Goal: Task Accomplishment & Management: Manage account settings

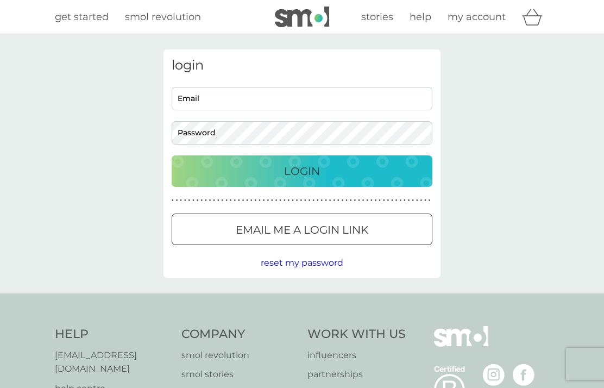
click at [195, 98] on input "Email" at bounding box center [302, 98] width 261 height 23
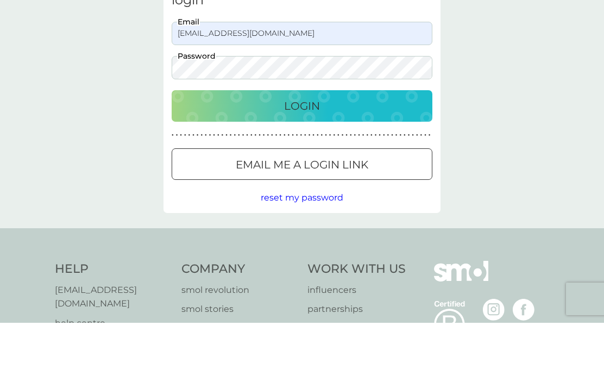
scroll to position [65, 0]
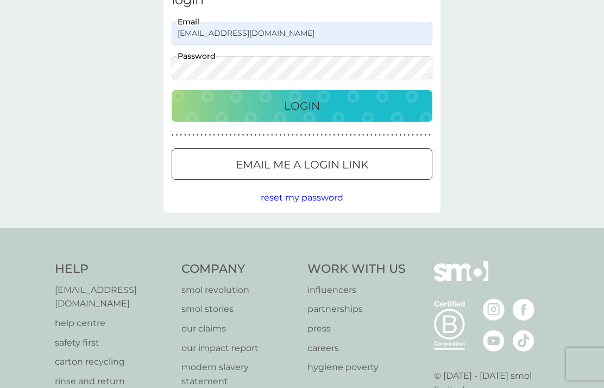
type input "[EMAIL_ADDRESS][DOMAIN_NAME]"
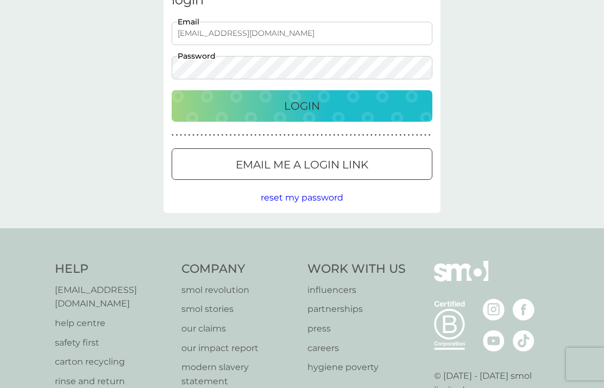
click at [302, 106] on p "Login" at bounding box center [302, 105] width 36 height 17
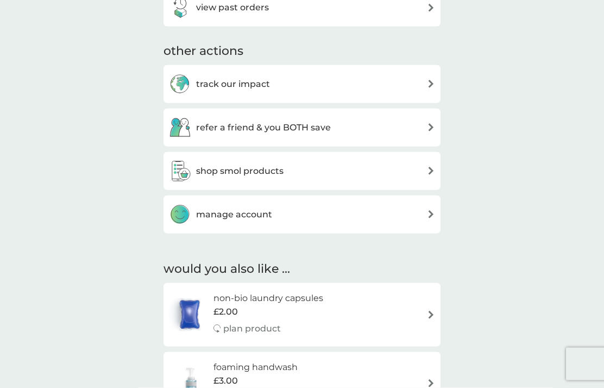
scroll to position [340, 0]
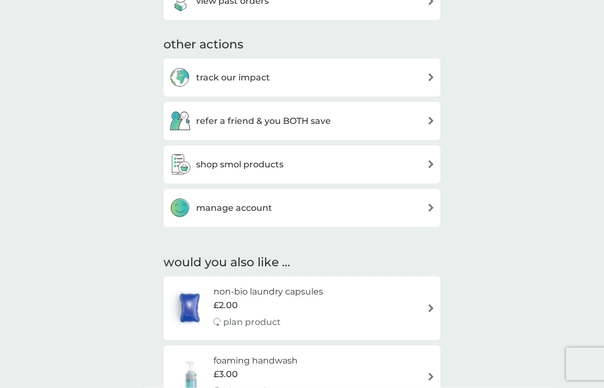
click at [276, 207] on div "manage account" at bounding box center [302, 208] width 266 height 22
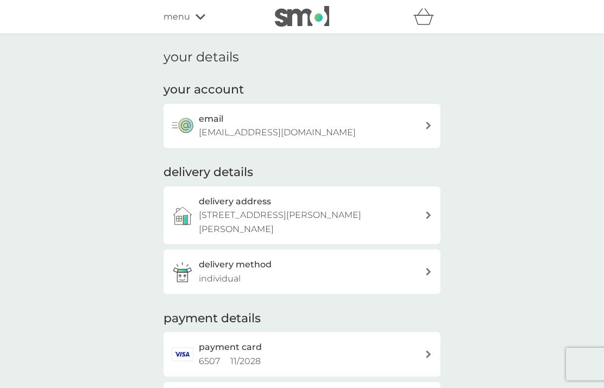
click at [202, 18] on icon at bounding box center [200, 16] width 10 height 5
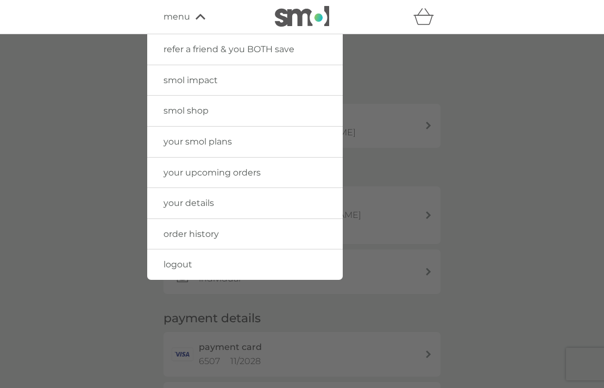
click at [557, 149] on div at bounding box center [302, 228] width 604 height 388
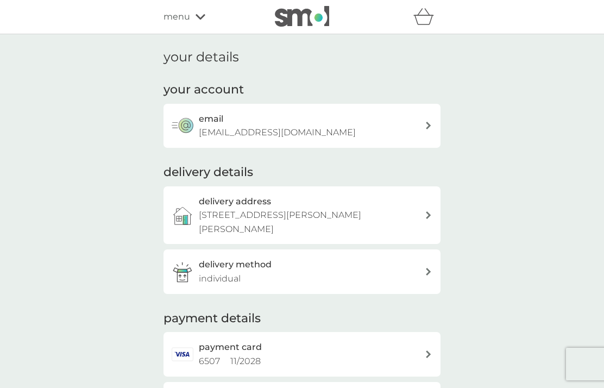
click at [197, 17] on icon at bounding box center [200, 16] width 10 height 5
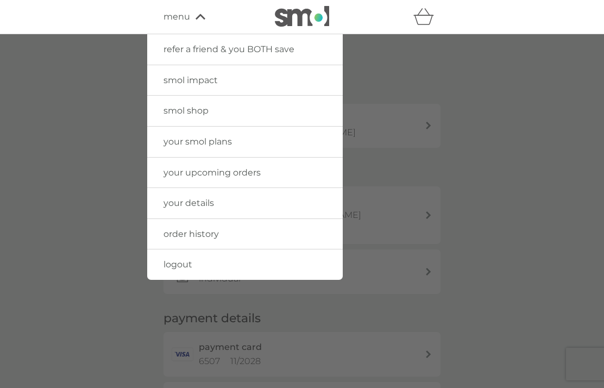
click at [167, 203] on span "your details" at bounding box center [188, 203] width 50 height 10
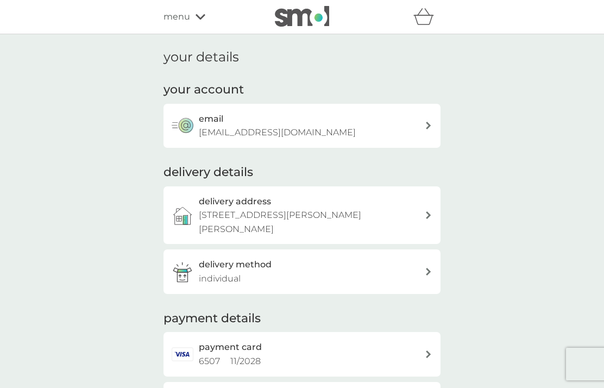
click at [197, 17] on icon at bounding box center [200, 16] width 10 height 5
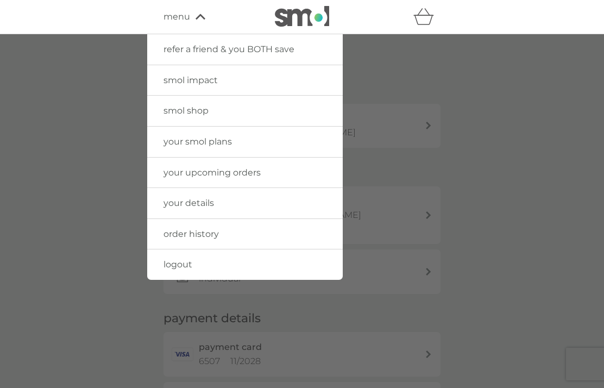
click at [191, 200] on span "your details" at bounding box center [188, 203] width 50 height 10
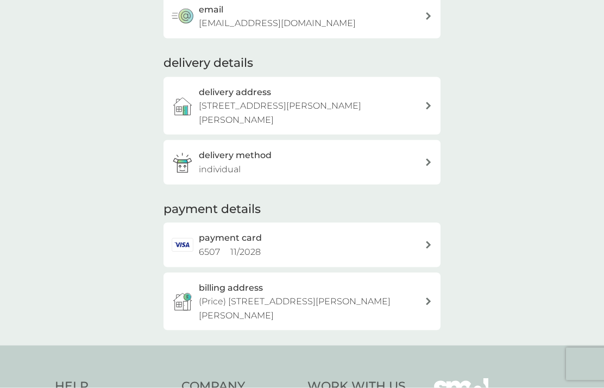
scroll to position [111, 0]
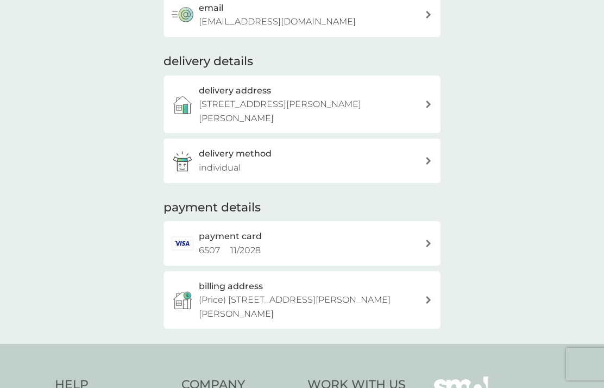
click at [428, 157] on icon at bounding box center [428, 161] width 5 height 8
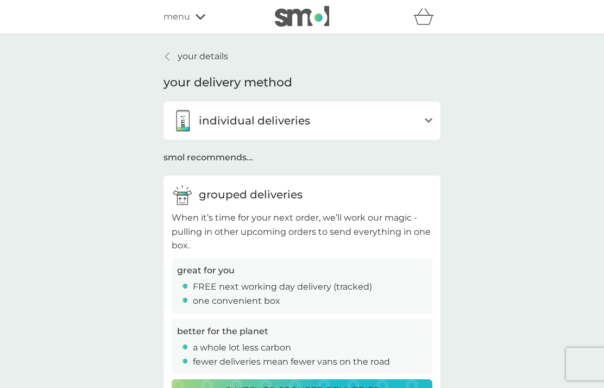
click at [167, 53] on icon at bounding box center [167, 56] width 4 height 9
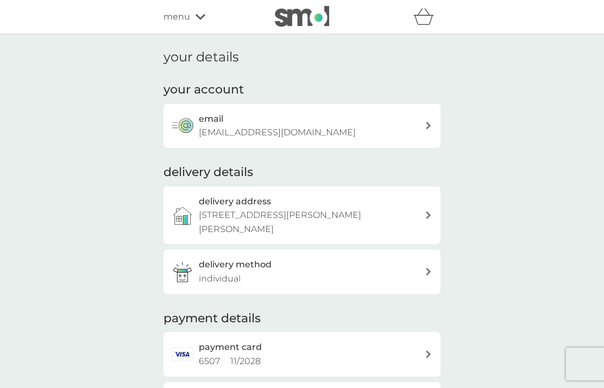
click at [205, 16] on div "menu" at bounding box center [209, 17] width 92 height 14
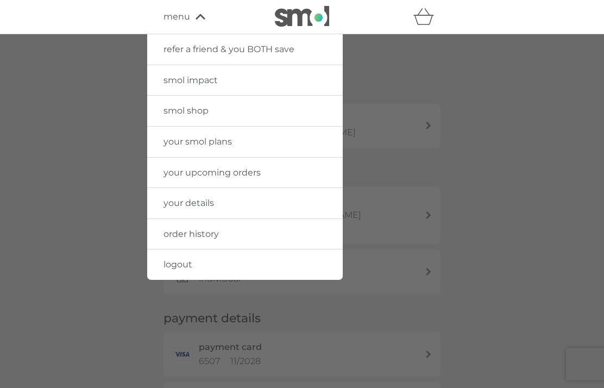
click at [178, 144] on span "your smol plans" at bounding box center [197, 141] width 68 height 10
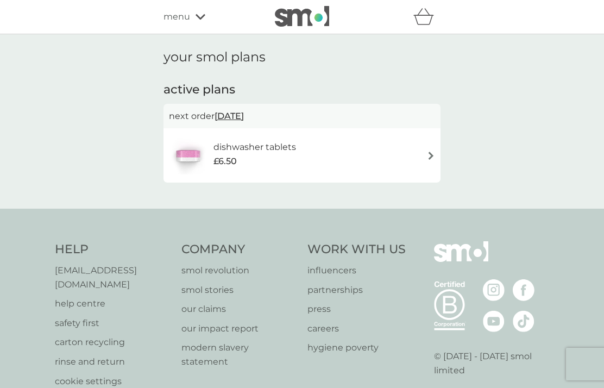
click at [428, 156] on img at bounding box center [431, 155] width 8 height 8
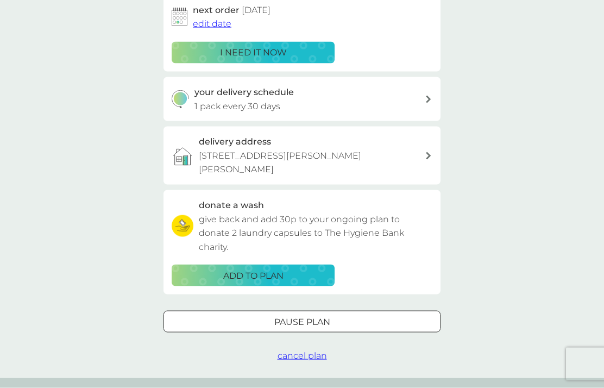
scroll to position [189, 0]
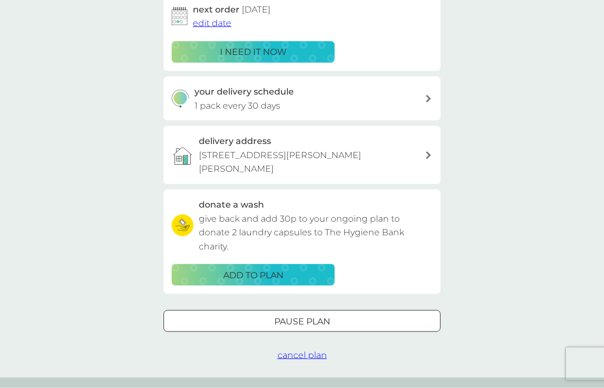
click at [306, 350] on span "cancel plan" at bounding box center [301, 355] width 49 height 10
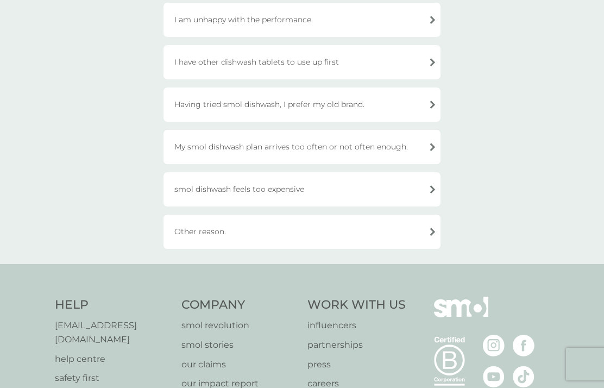
scroll to position [170, 0]
click at [184, 231] on div "Other reason." at bounding box center [301, 230] width 277 height 34
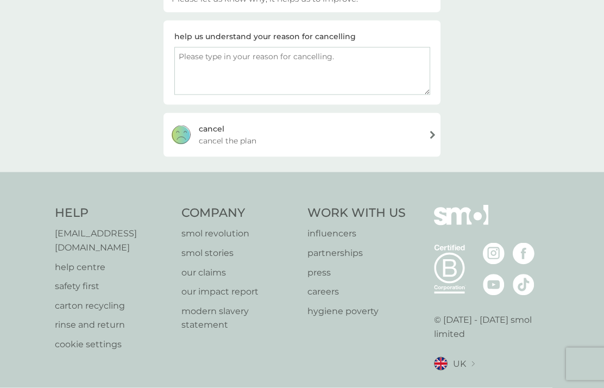
scroll to position [154, 0]
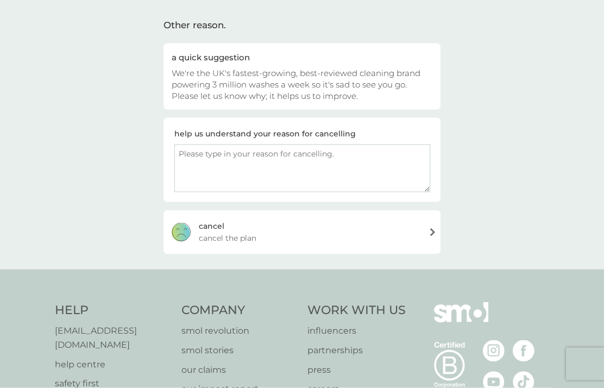
click at [188, 162] on textarea at bounding box center [302, 168] width 256 height 48
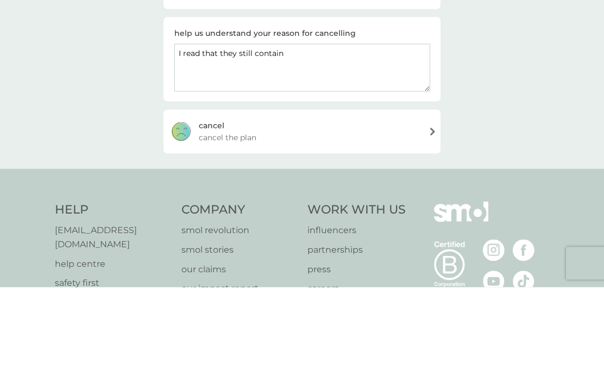
scroll to position [174, 0]
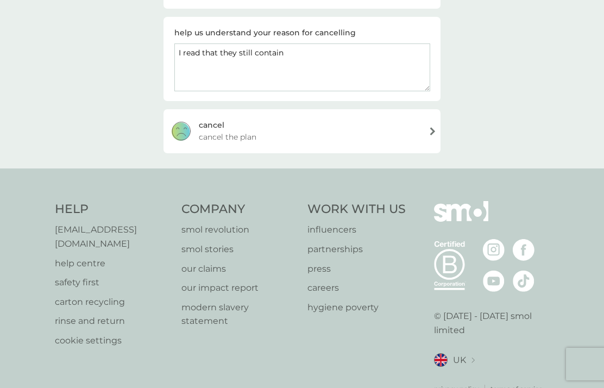
click at [301, 59] on textarea "I read that they still contain" at bounding box center [302, 67] width 256 height 48
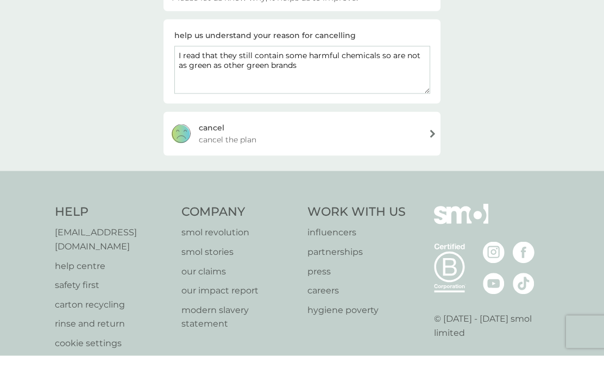
type textarea "I read that they still contain some harmful chemicals so are not as green as ot…"
click at [219, 154] on div "cancel" at bounding box center [212, 160] width 26 height 12
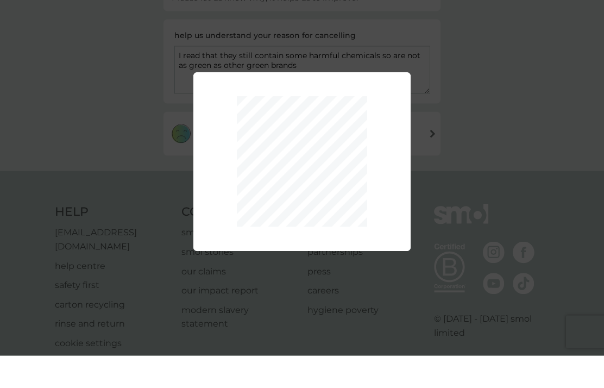
scroll to position [154, 0]
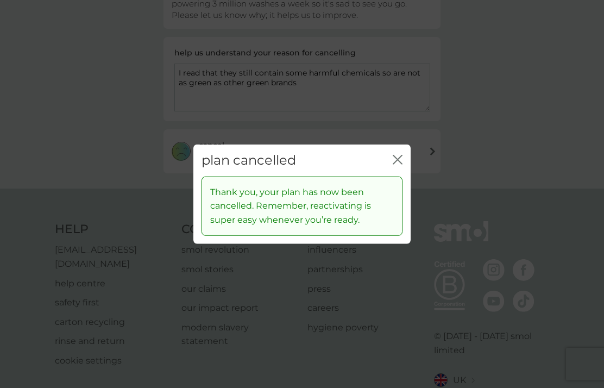
click at [395, 164] on icon "close" at bounding box center [395, 159] width 4 height 9
